Goal: Task Accomplishment & Management: Use online tool/utility

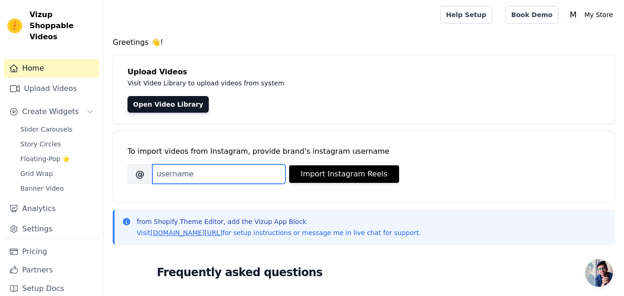
click at [197, 169] on input "Brand's Instagram Username" at bounding box center [218, 173] width 133 height 19
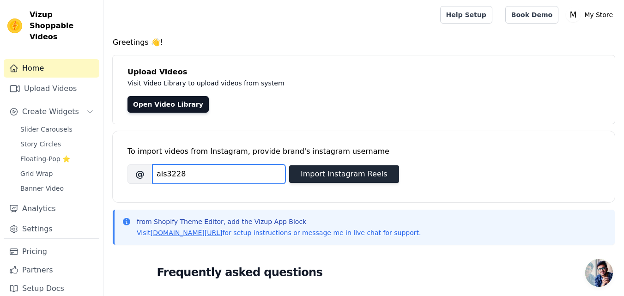
type input "ais3228"
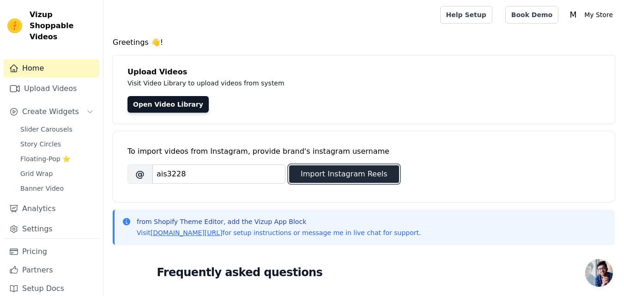
click at [356, 179] on button "Import Instagram Reels" at bounding box center [344, 174] width 110 height 18
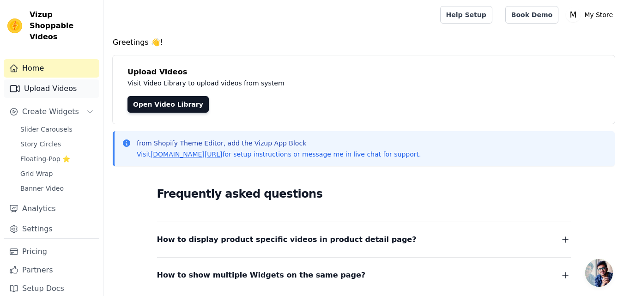
click at [48, 79] on link "Upload Videos" at bounding box center [52, 88] width 96 height 18
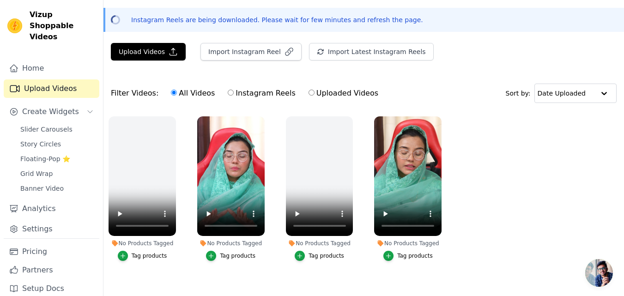
scroll to position [44, 0]
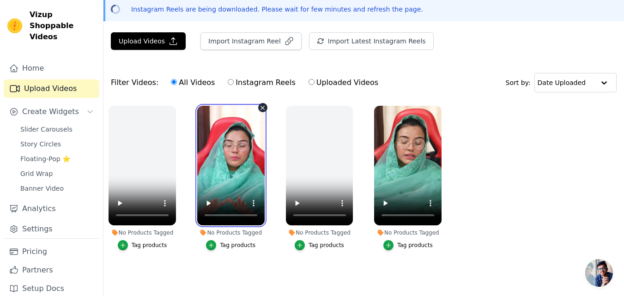
click at [229, 164] on video at bounding box center [230, 166] width 67 height 120
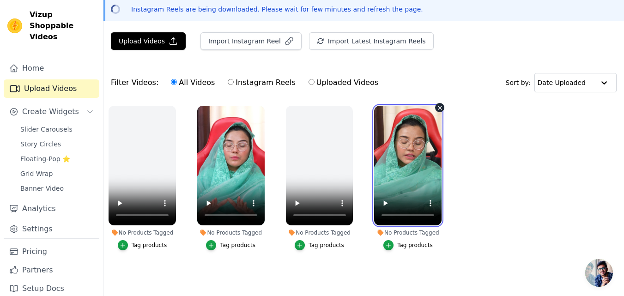
click at [395, 157] on video at bounding box center [407, 166] width 67 height 120
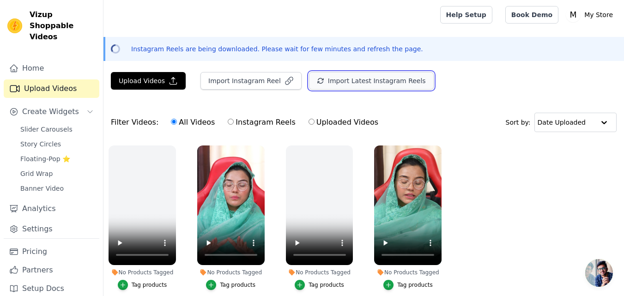
click at [352, 77] on button "Import Latest Instagram Reels" at bounding box center [371, 81] width 125 height 18
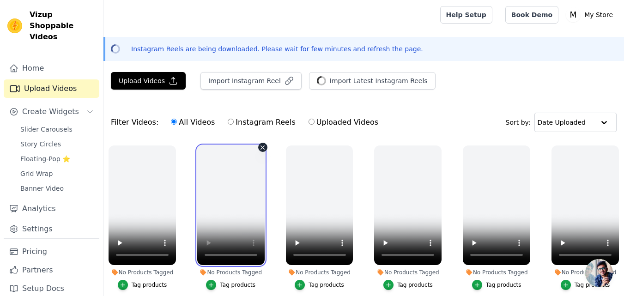
click at [217, 224] on video at bounding box center [230, 205] width 67 height 120
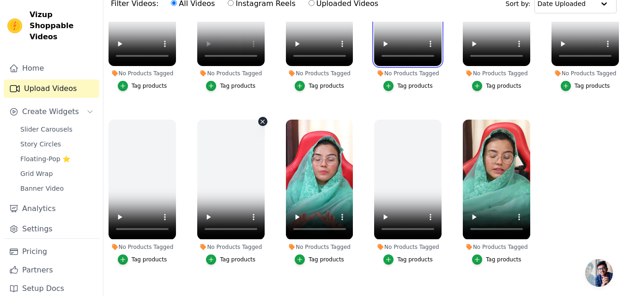
scroll to position [133, 0]
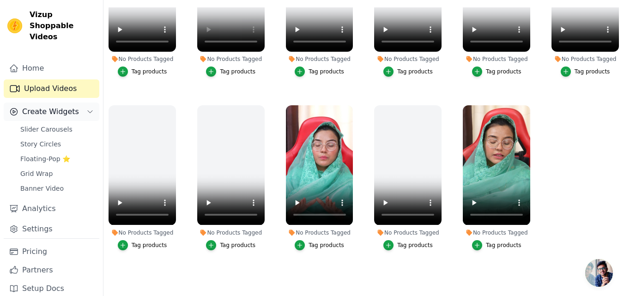
click at [40, 106] on span "Create Widgets" at bounding box center [50, 111] width 57 height 11
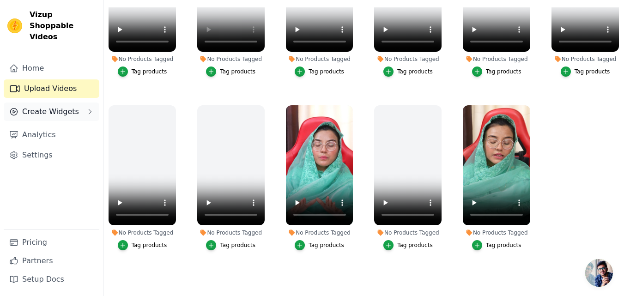
click at [58, 106] on span "Create Widgets" at bounding box center [50, 111] width 57 height 11
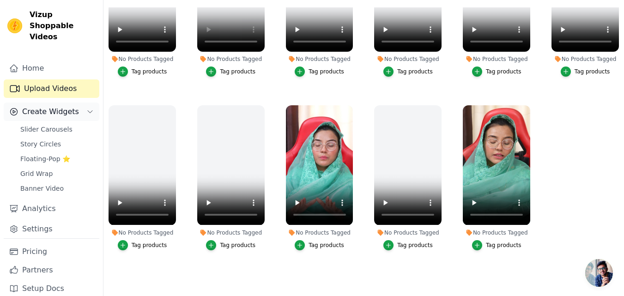
click at [58, 106] on span "Create Widgets" at bounding box center [50, 111] width 57 height 11
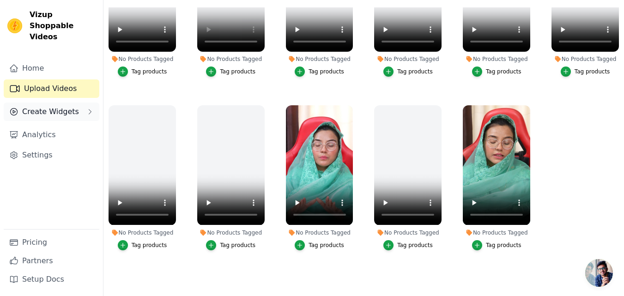
click at [58, 106] on span "Create Widgets" at bounding box center [50, 111] width 57 height 11
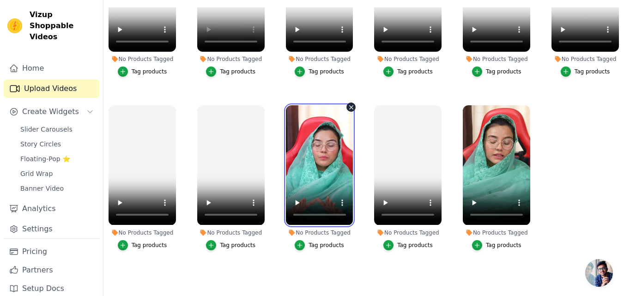
click at [322, 180] on video at bounding box center [319, 165] width 67 height 120
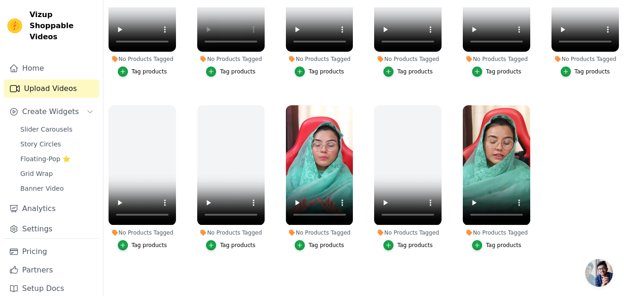
click at [549, 186] on ul "No Products Tagged Tag products No Products Tagged Tag products No Products Tag…" at bounding box center [363, 140] width 520 height 266
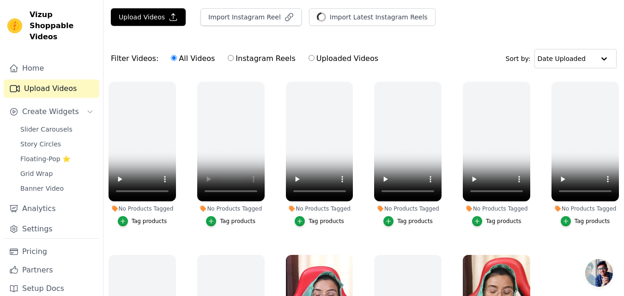
scroll to position [0, 0]
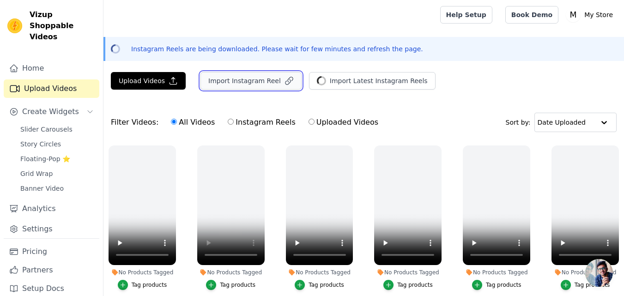
click at [268, 84] on button "Import Instagram Reel" at bounding box center [250, 81] width 101 height 18
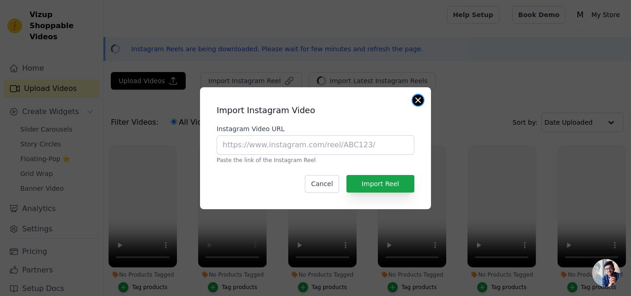
click at [420, 103] on button "Close modal" at bounding box center [417, 100] width 11 height 11
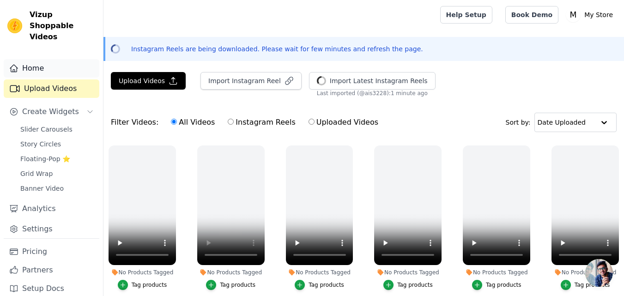
click at [55, 60] on link "Home" at bounding box center [52, 68] width 96 height 18
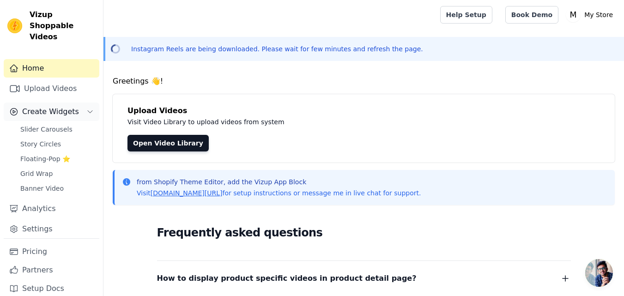
click at [44, 106] on span "Create Widgets" at bounding box center [50, 111] width 57 height 11
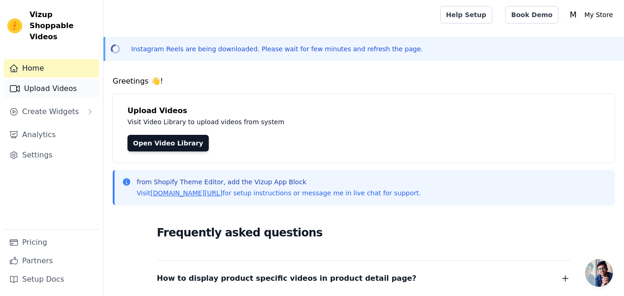
click at [54, 80] on link "Upload Videos" at bounding box center [52, 88] width 96 height 18
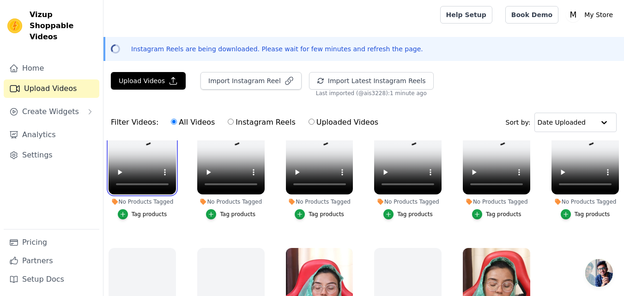
scroll to position [82, 0]
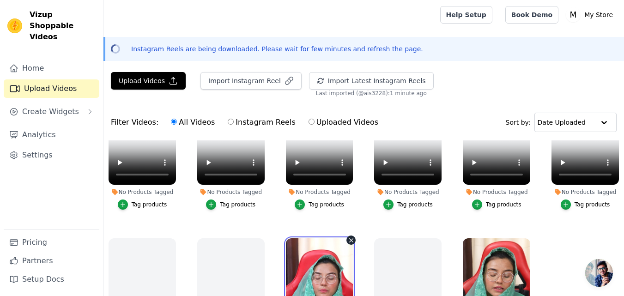
click at [301, 247] on video at bounding box center [319, 298] width 67 height 120
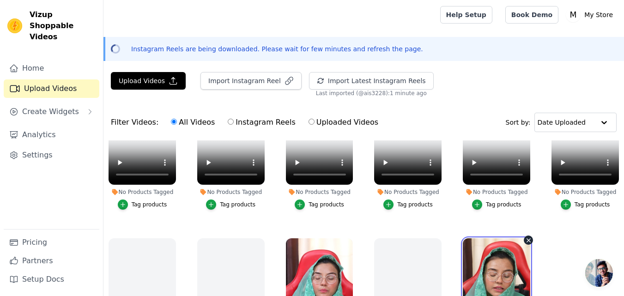
click at [489, 264] on video at bounding box center [496, 298] width 67 height 120
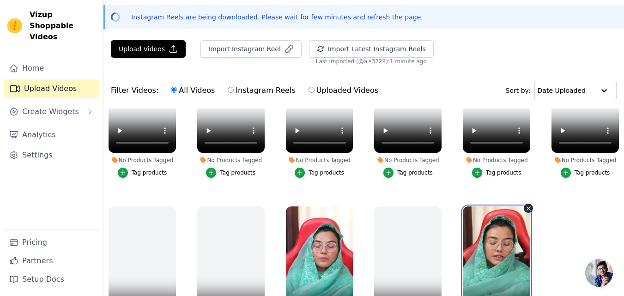
scroll to position [46, 0]
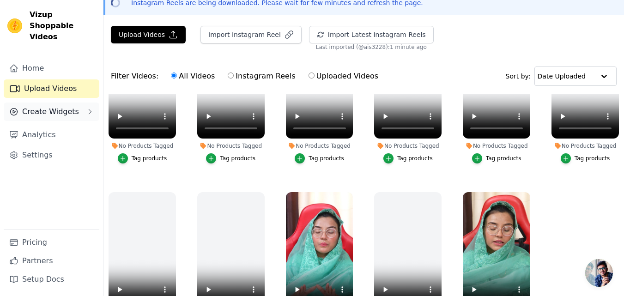
click at [42, 106] on span "Create Widgets" at bounding box center [50, 111] width 57 height 11
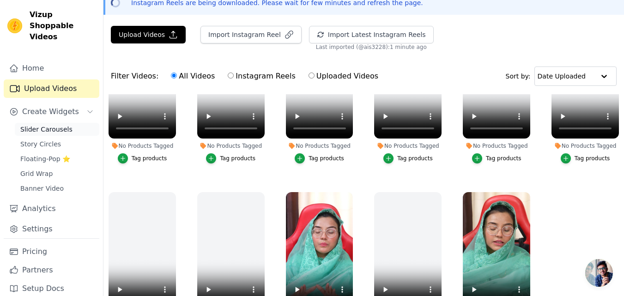
click at [50, 125] on span "Slider Carousels" at bounding box center [46, 129] width 52 height 9
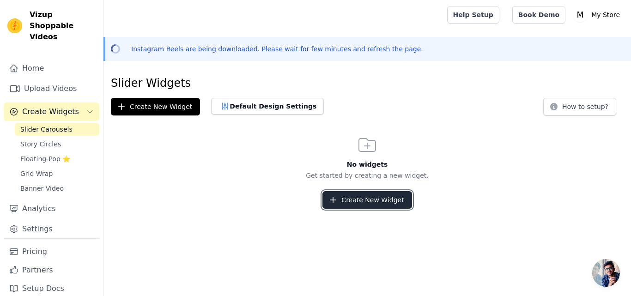
click at [383, 205] on button "Create New Widget" at bounding box center [366, 200] width 89 height 18
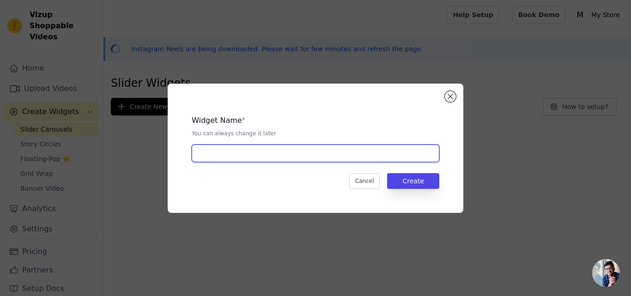
click at [227, 159] on input "text" at bounding box center [315, 154] width 247 height 18
type input "Divin"
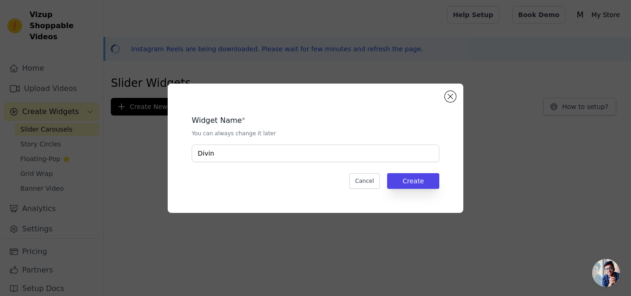
click at [421, 189] on div "Widget Name * You can always change it later Divin Cancel Create" at bounding box center [315, 148] width 266 height 100
click at [421, 186] on button "Create" at bounding box center [413, 181] width 52 height 16
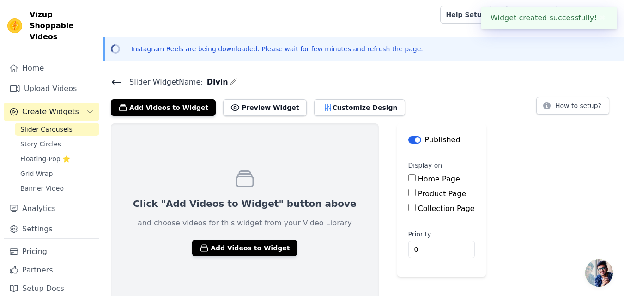
click at [408, 181] on input "Home Page" at bounding box center [411, 177] width 7 height 7
checkbox input "true"
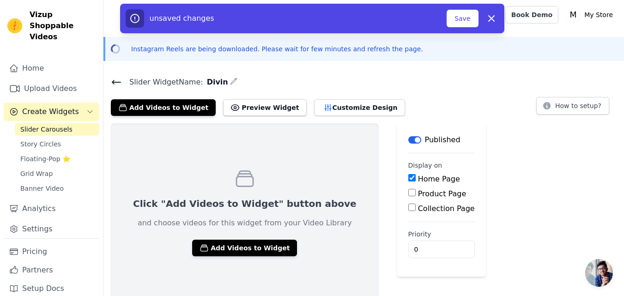
click at [408, 191] on input "Product Page" at bounding box center [411, 192] width 7 height 7
checkbox input "true"
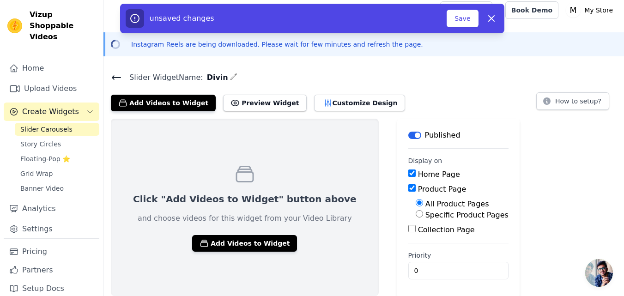
scroll to position [6, 0]
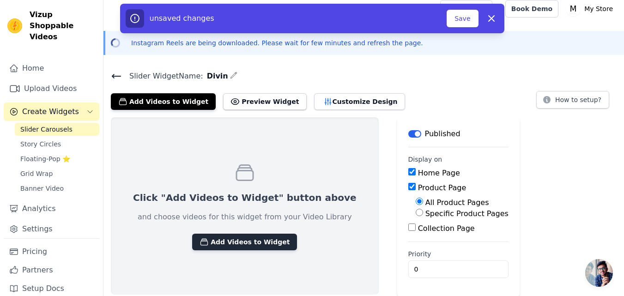
click at [250, 241] on button "Add Videos to Widget" at bounding box center [244, 242] width 105 height 17
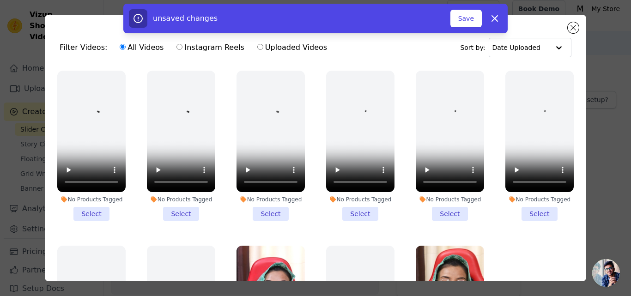
scroll to position [81, 0]
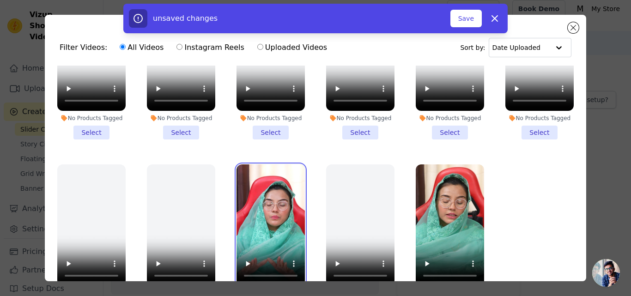
click at [266, 229] on video at bounding box center [270, 224] width 68 height 121
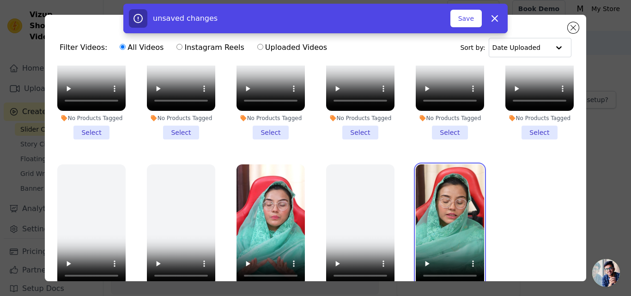
click at [428, 229] on video at bounding box center [450, 224] width 68 height 121
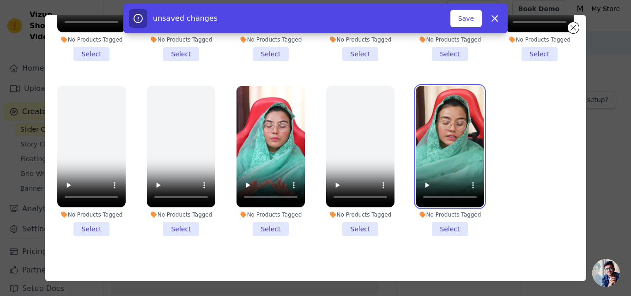
scroll to position [80, 0]
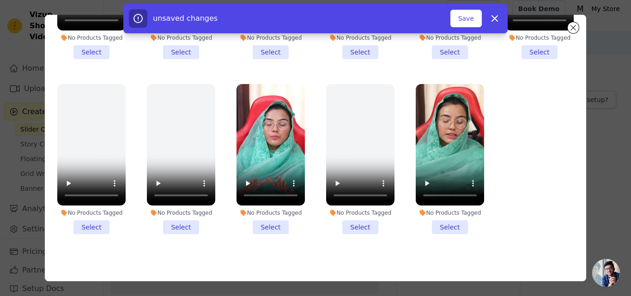
click at [439, 223] on li "No Products Tagged Select" at bounding box center [450, 159] width 68 height 150
click at [0, 0] on input "No Products Tagged Select" at bounding box center [0, 0] width 0 height 0
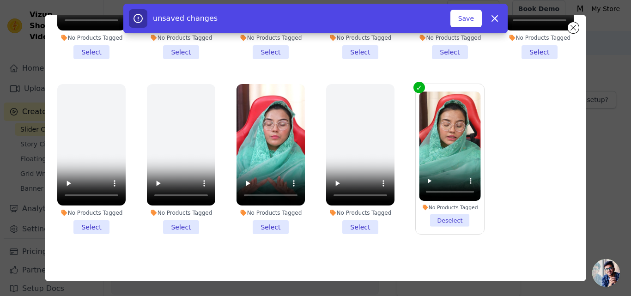
click at [273, 217] on li "No Products Tagged Select" at bounding box center [270, 159] width 68 height 150
click at [0, 0] on input "No Products Tagged Select" at bounding box center [0, 0] width 0 height 0
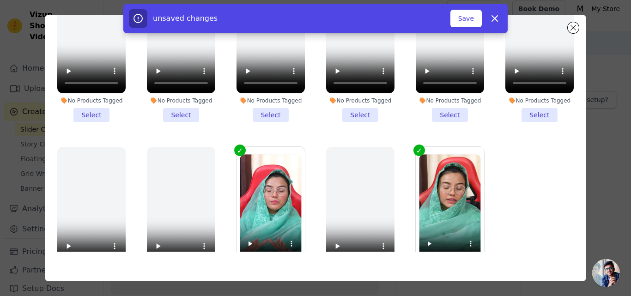
scroll to position [0, 0]
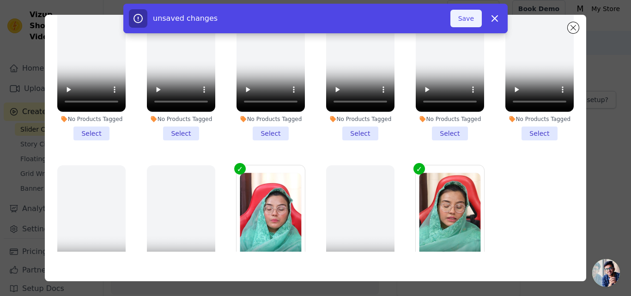
click at [474, 21] on button "Save" at bounding box center [465, 19] width 31 height 18
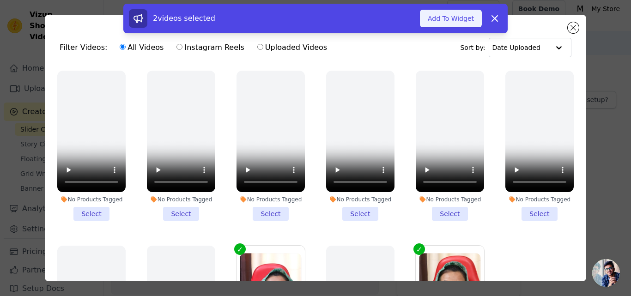
click at [450, 15] on button "Add To Widget" at bounding box center [451, 19] width 62 height 18
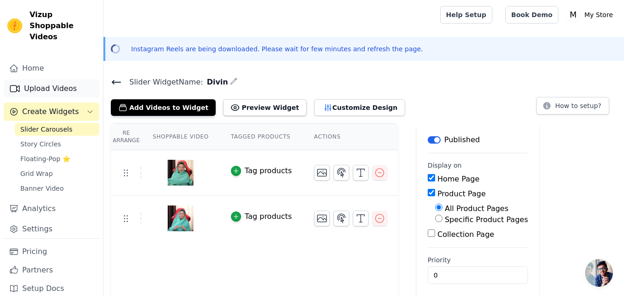
click at [51, 79] on link "Upload Videos" at bounding box center [52, 88] width 96 height 18
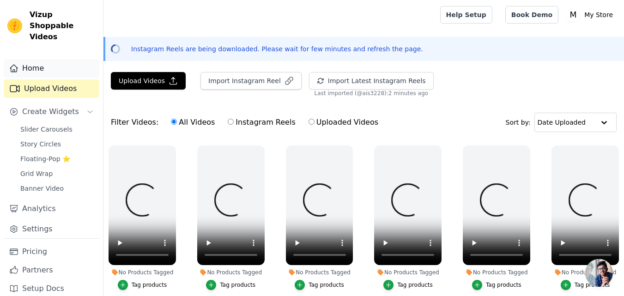
click at [50, 59] on link "Home" at bounding box center [52, 68] width 96 height 18
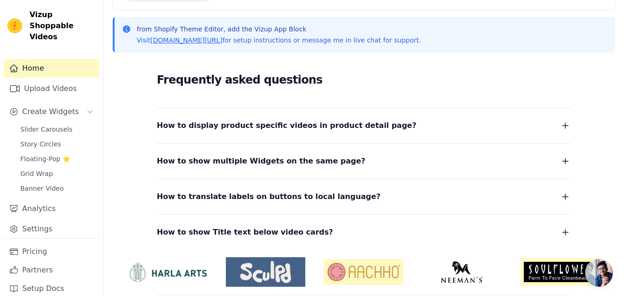
scroll to position [182, 0]
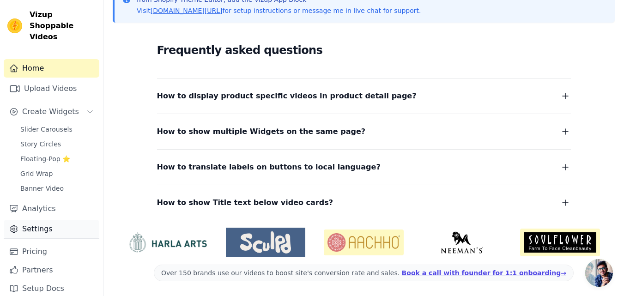
click at [43, 224] on link "Settings" at bounding box center [52, 229] width 96 height 18
